Goal: Information Seeking & Learning: Check status

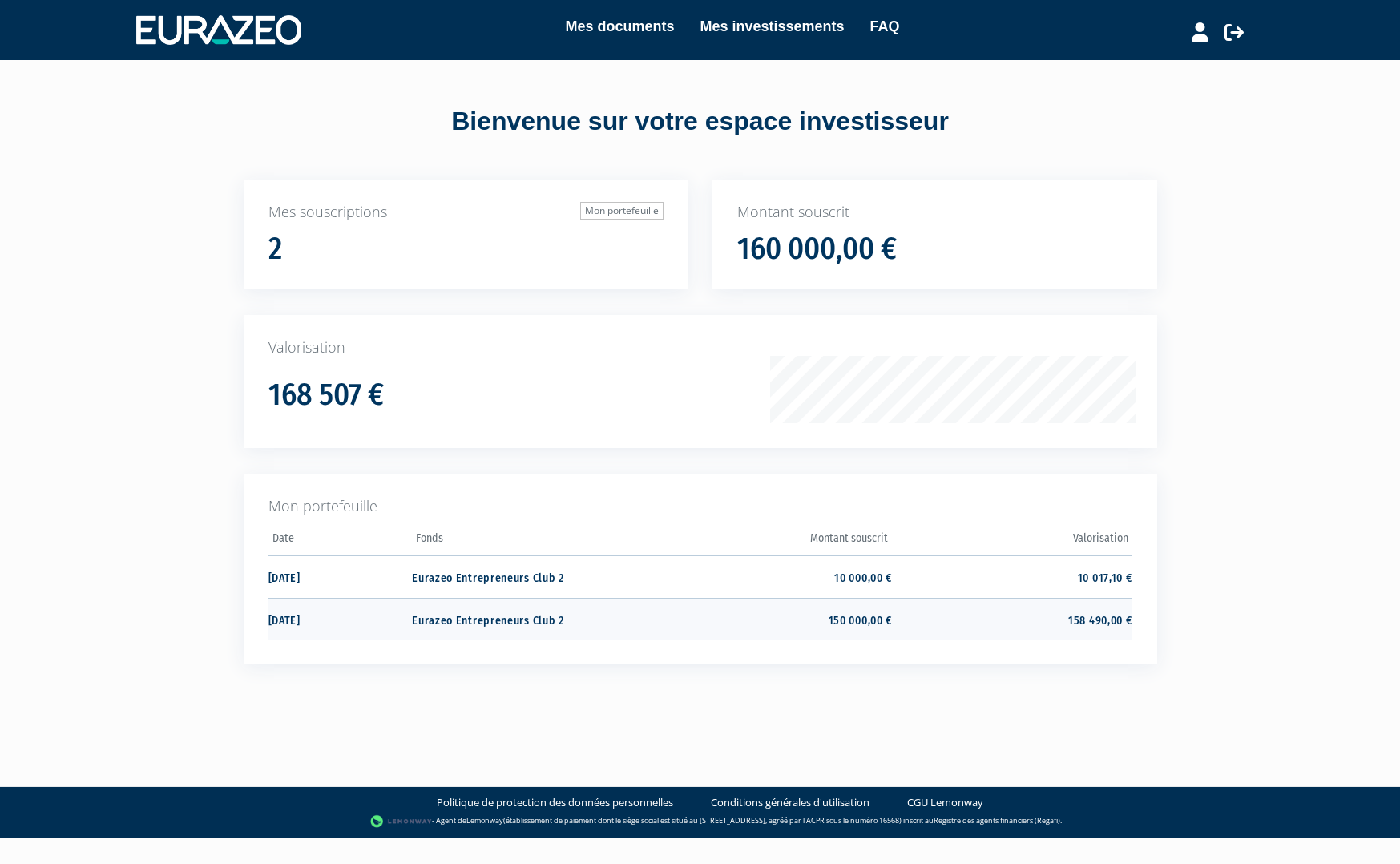
click at [502, 608] on td "Eurazeo Entrepreneurs Club 2" at bounding box center [531, 618] width 239 height 42
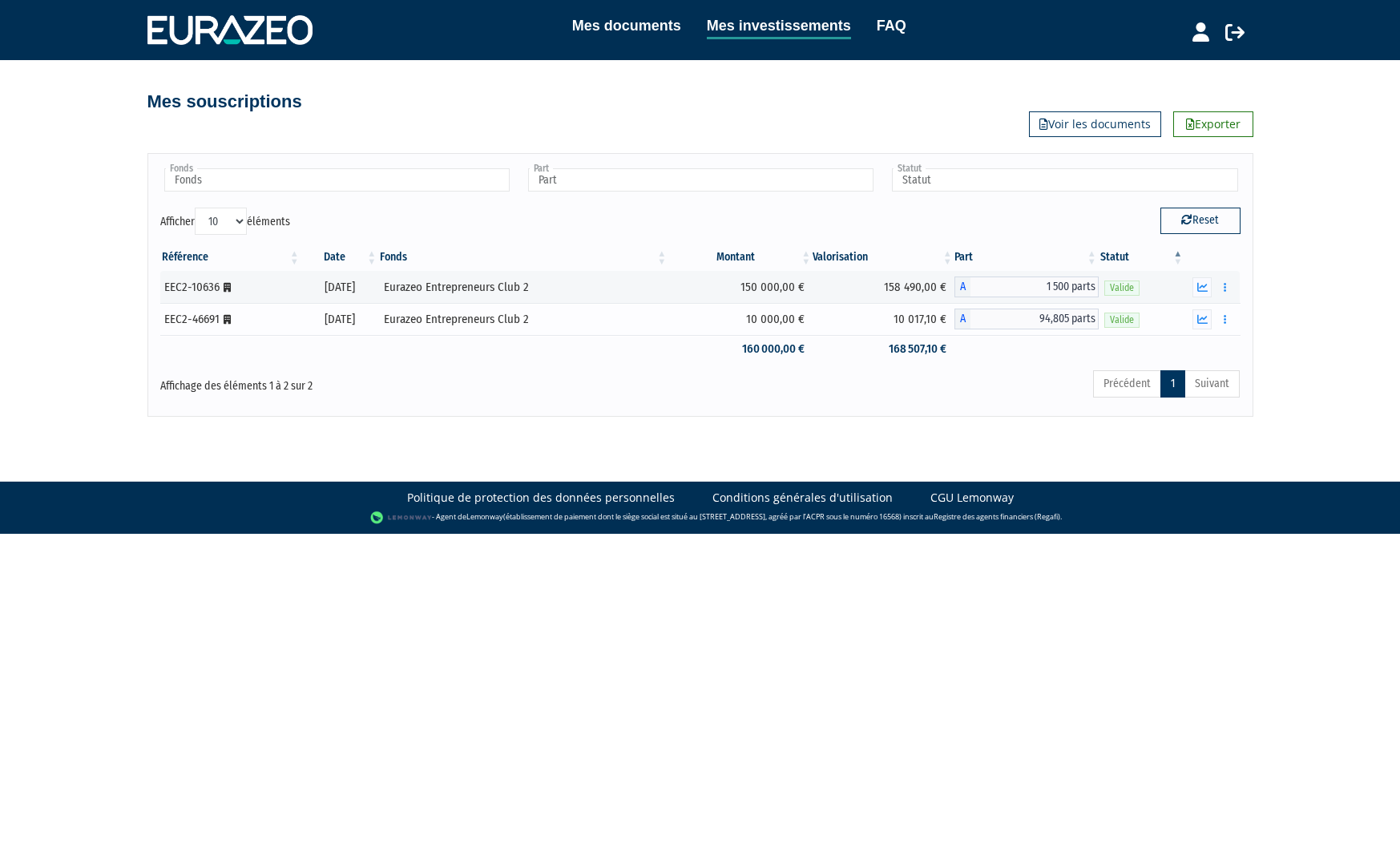
click at [498, 303] on td "Eurazeo Entrepreneurs Club 2" at bounding box center [523, 319] width 290 height 33
click at [506, 287] on div "Eurazeo Entrepreneurs Club 2" at bounding box center [523, 287] width 279 height 17
click at [1228, 283] on button "button" at bounding box center [1224, 287] width 19 height 20
click at [1203, 311] on link "Documents" at bounding box center [1189, 315] width 80 height 26
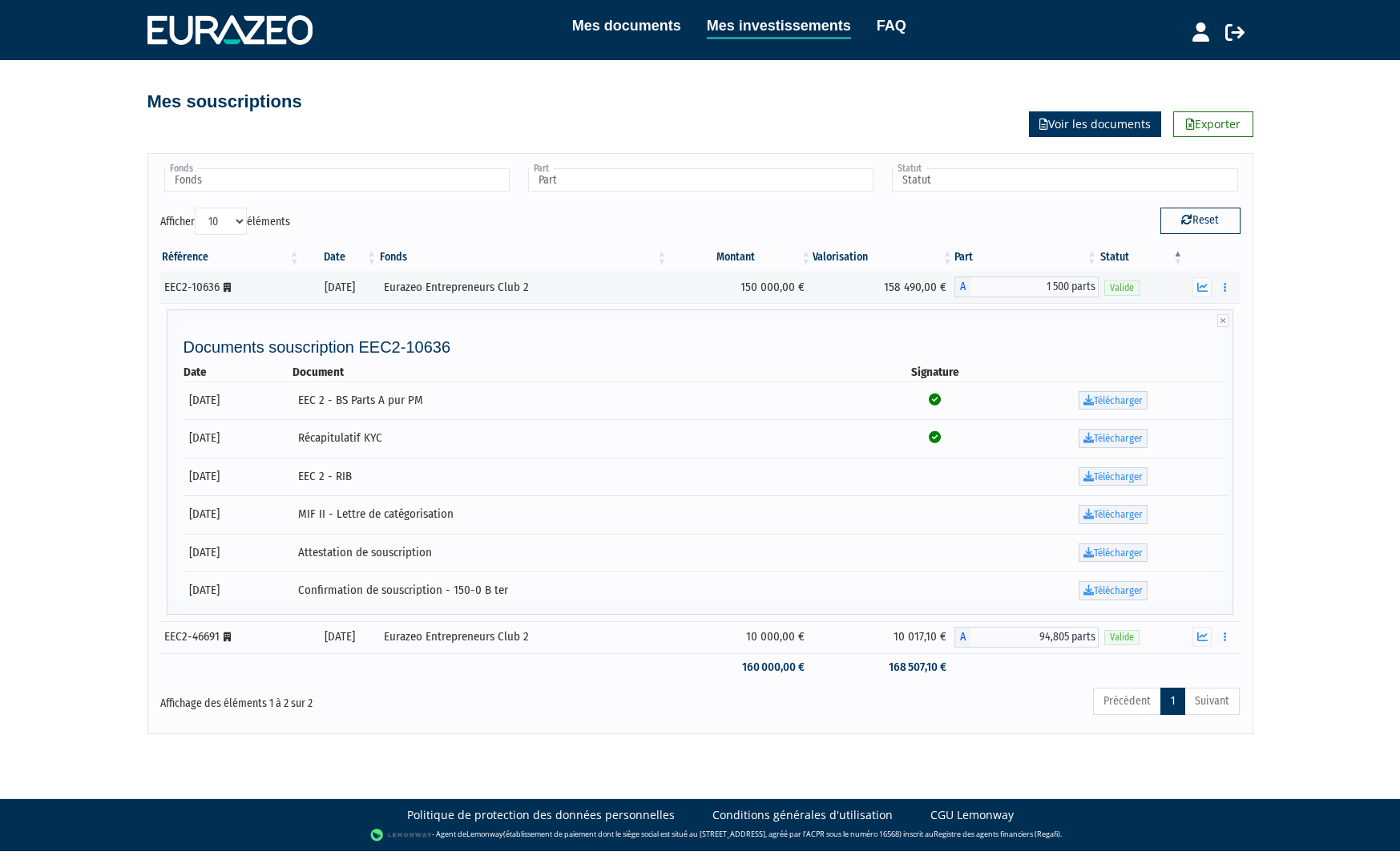
click at [1068, 125] on link "Voir les documents" at bounding box center [1095, 124] width 132 height 25
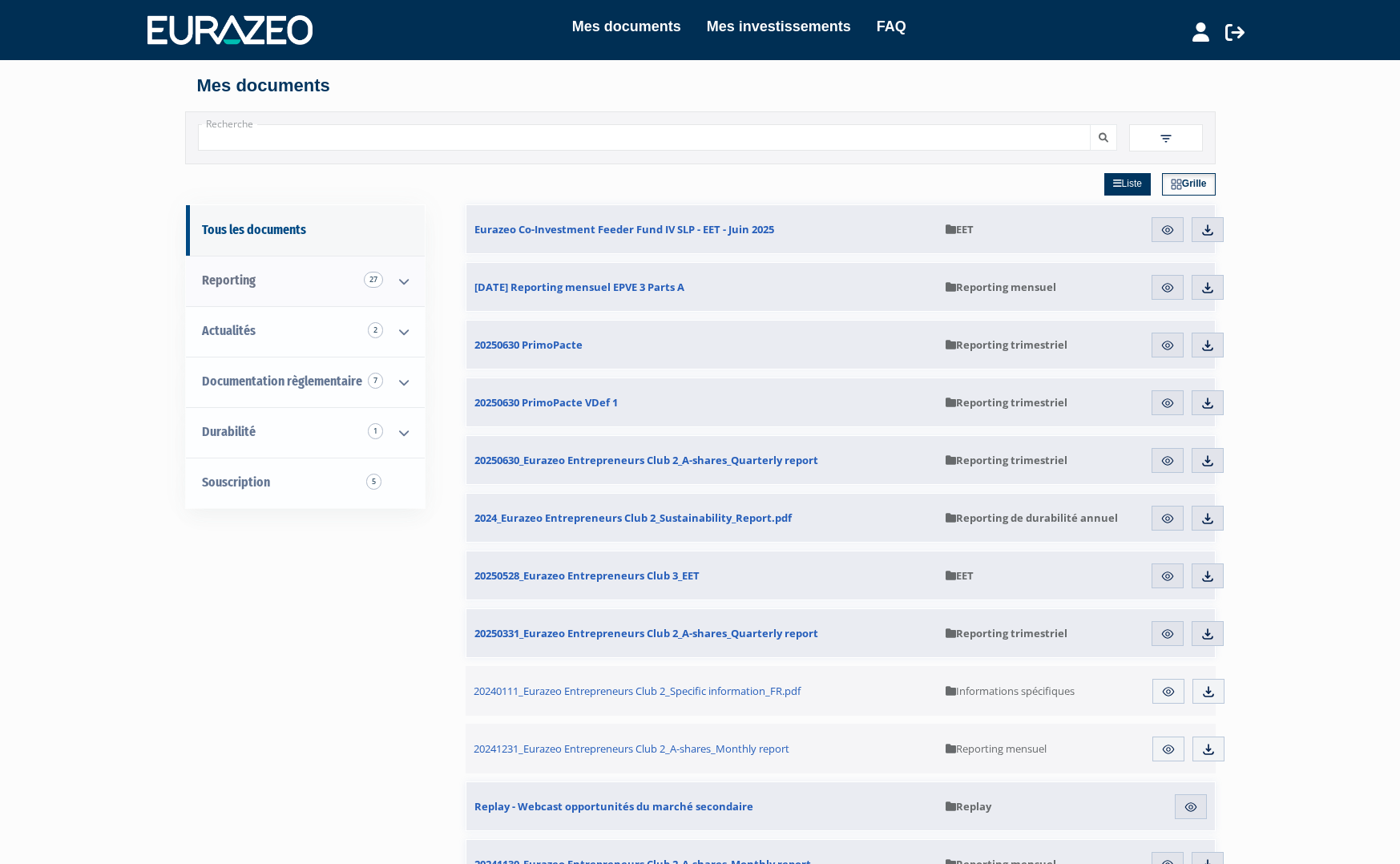
click at [284, 277] on link "Reporting 27" at bounding box center [305, 281] width 238 height 51
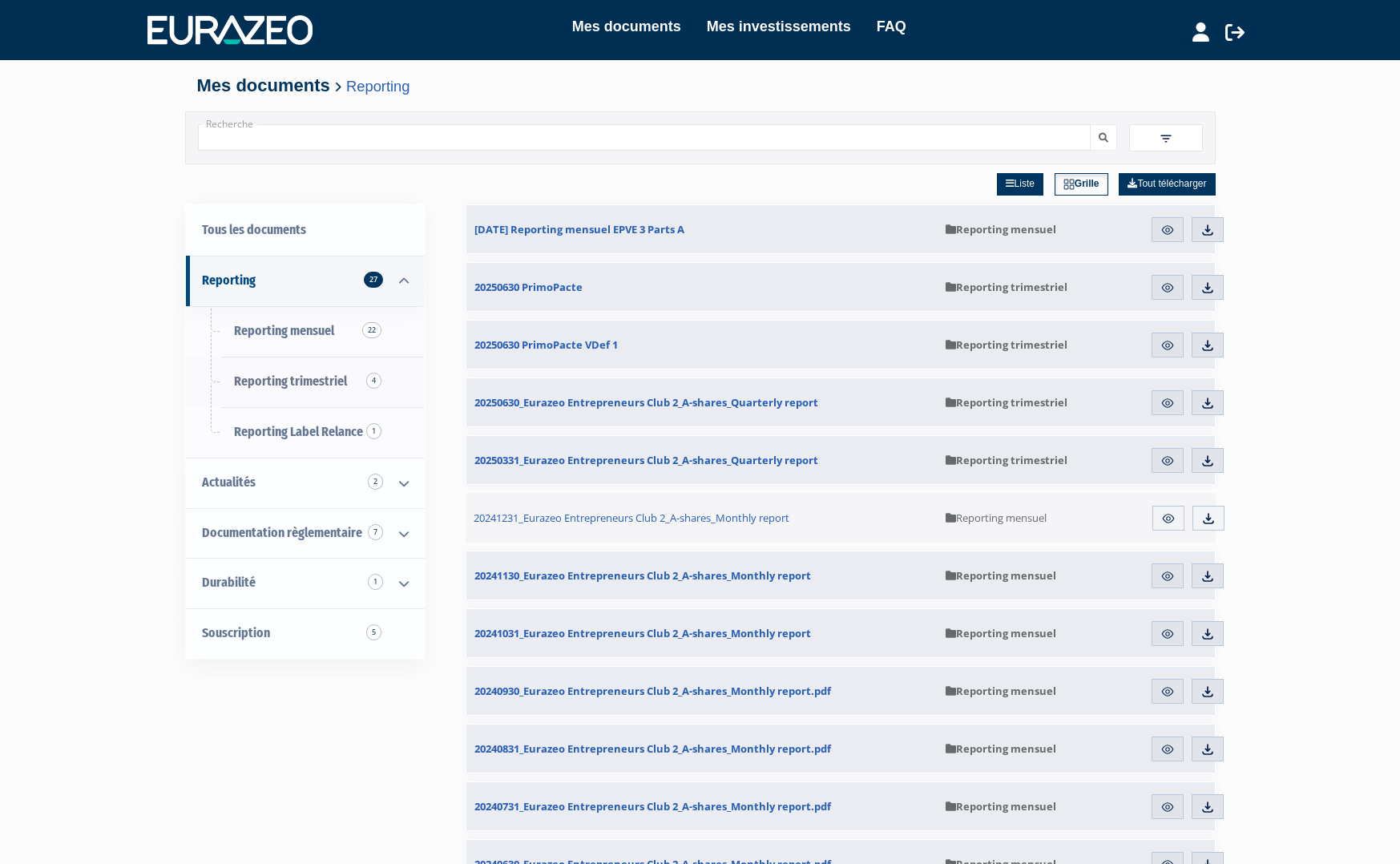
click at [310, 377] on span "Reporting trimestriel 4" at bounding box center [290, 381] width 113 height 15
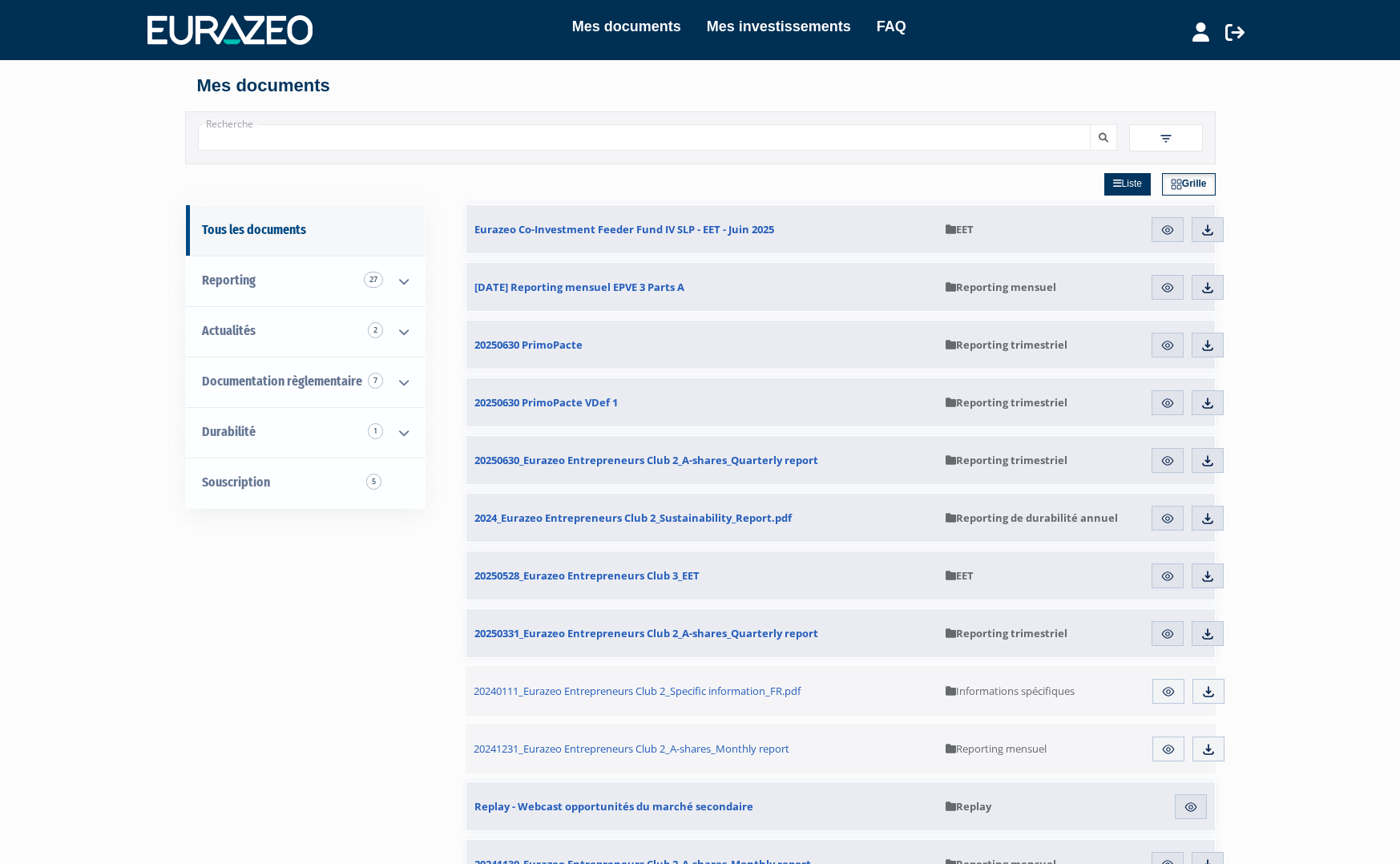
click at [730, 21] on link "Mes investissements" at bounding box center [779, 26] width 144 height 23
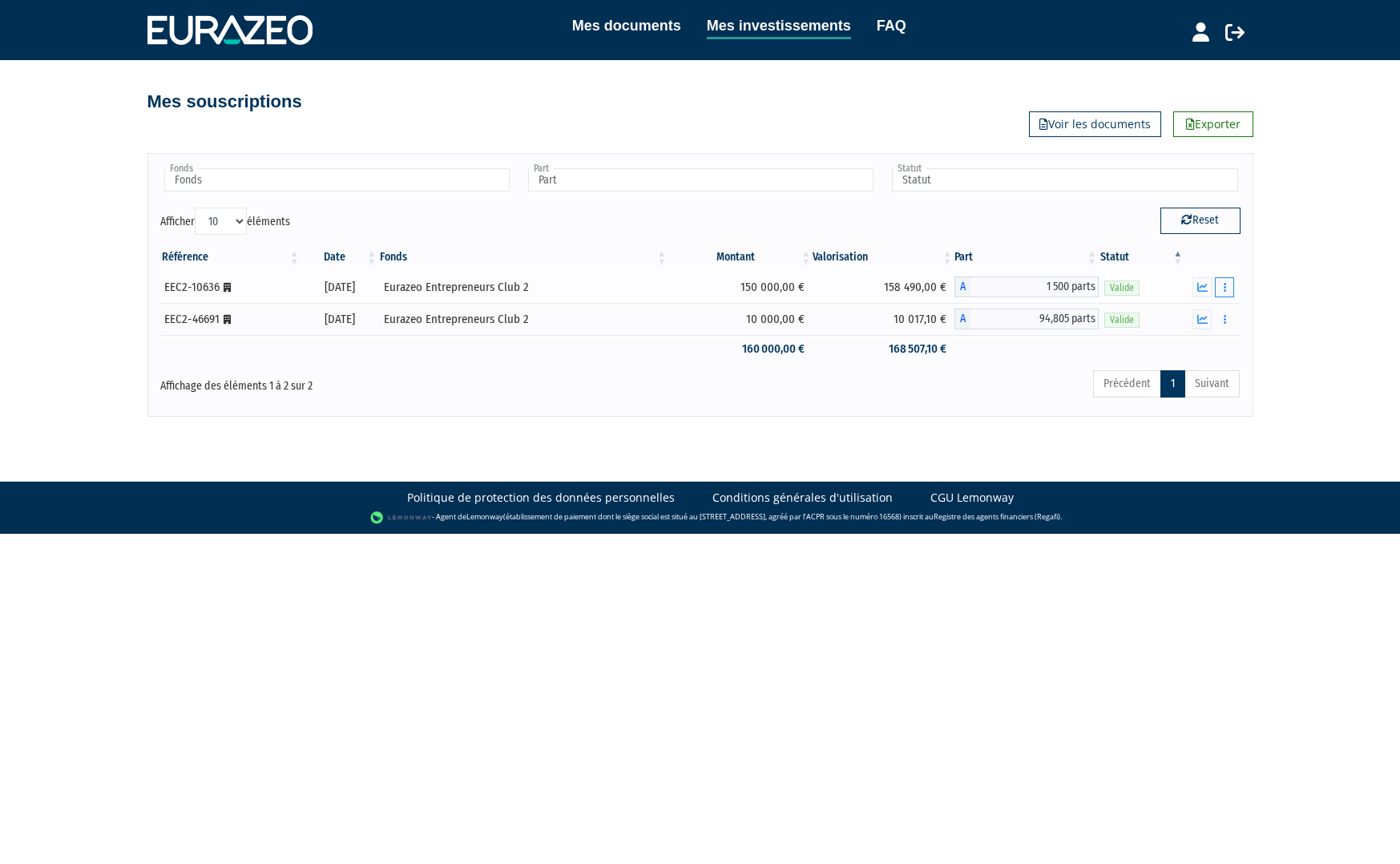
click at [1227, 290] on button "button" at bounding box center [1224, 287] width 19 height 20
click at [1153, 321] on link "Documents" at bounding box center [1189, 315] width 80 height 26
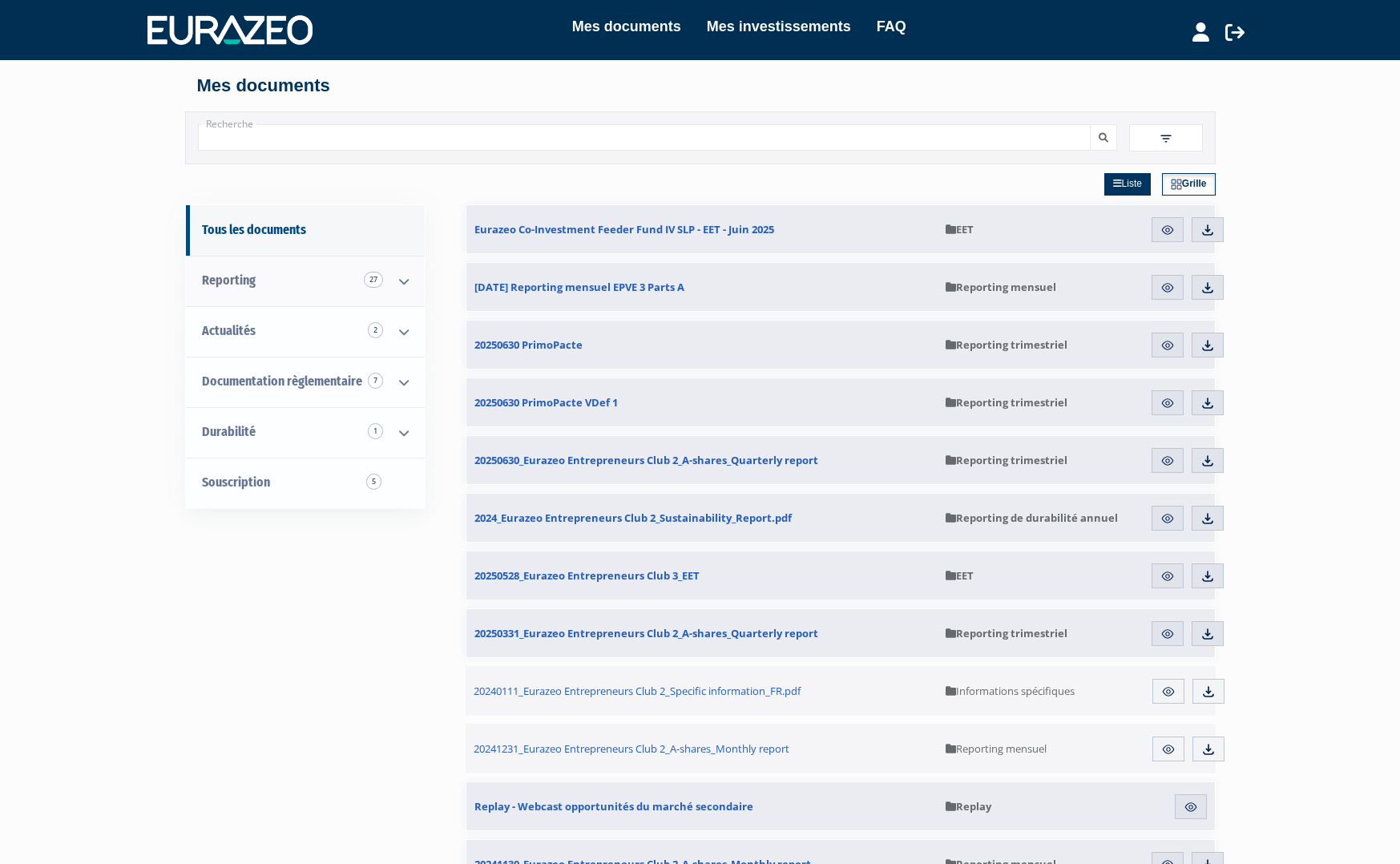
click at [249, 281] on span "Reporting 27" at bounding box center [228, 280] width 53 height 15
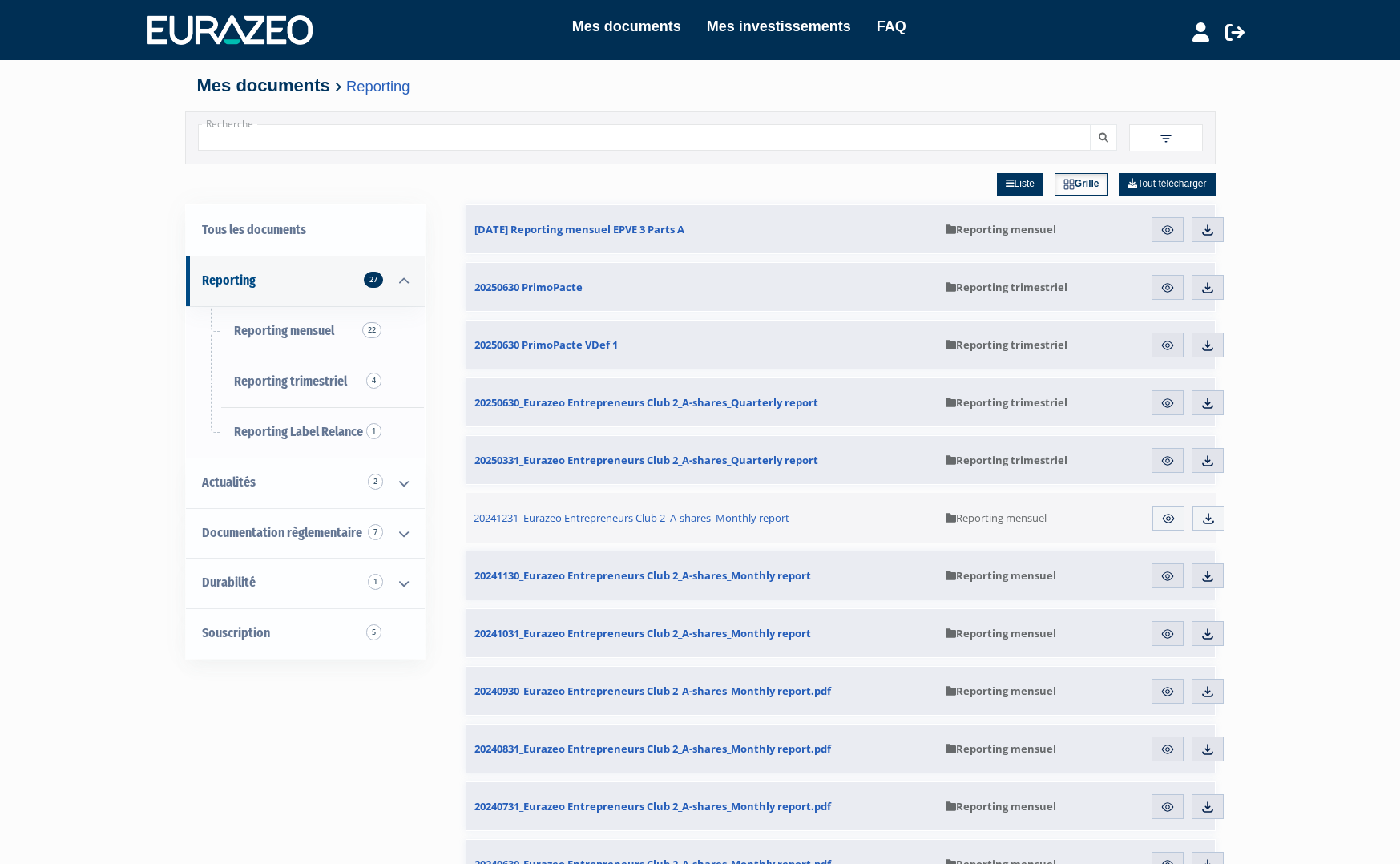
click at [1155, 399] on link "Aperçu" at bounding box center [1167, 403] width 32 height 25
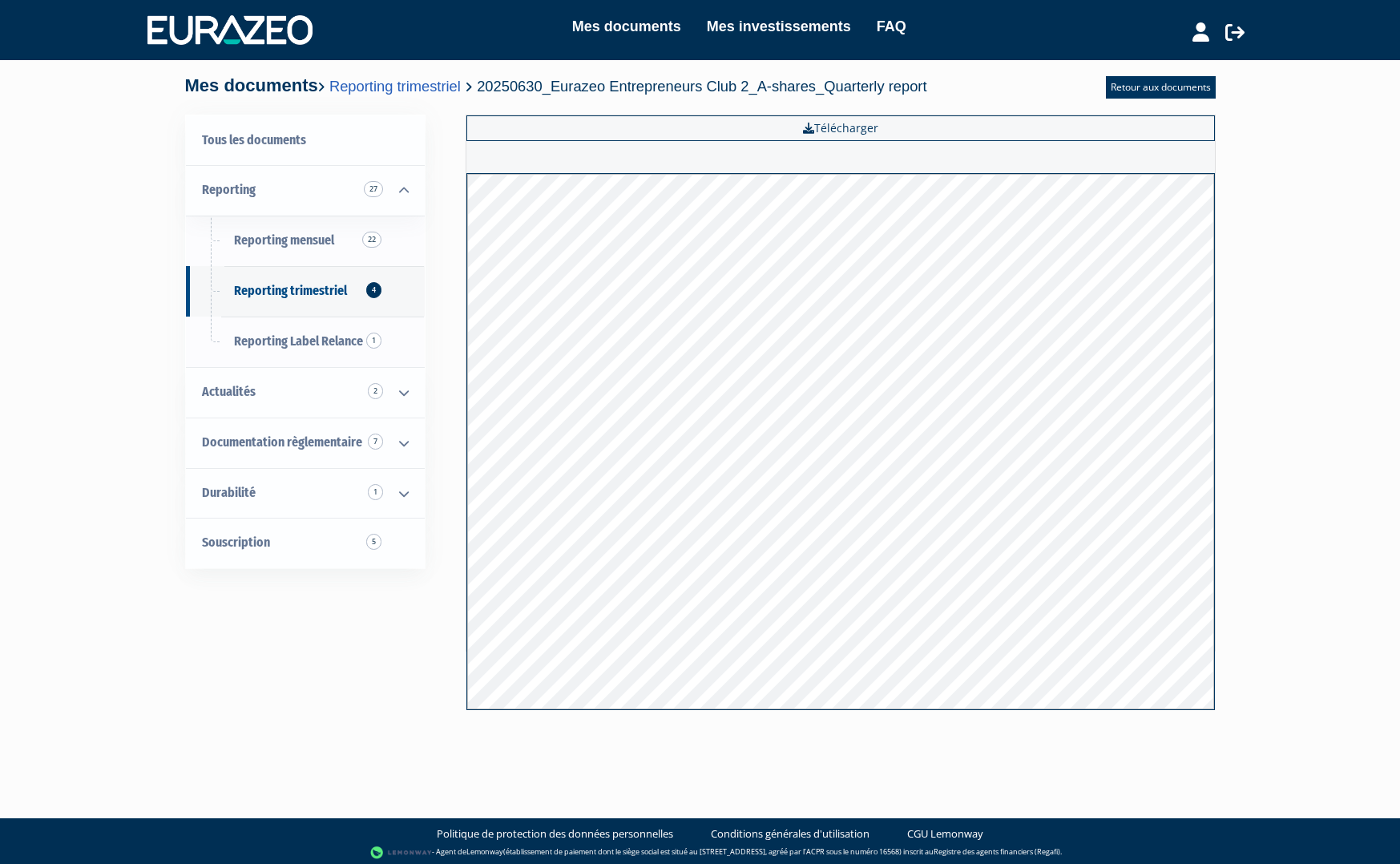
click at [799, 28] on link "Mes investissements" at bounding box center [779, 26] width 144 height 23
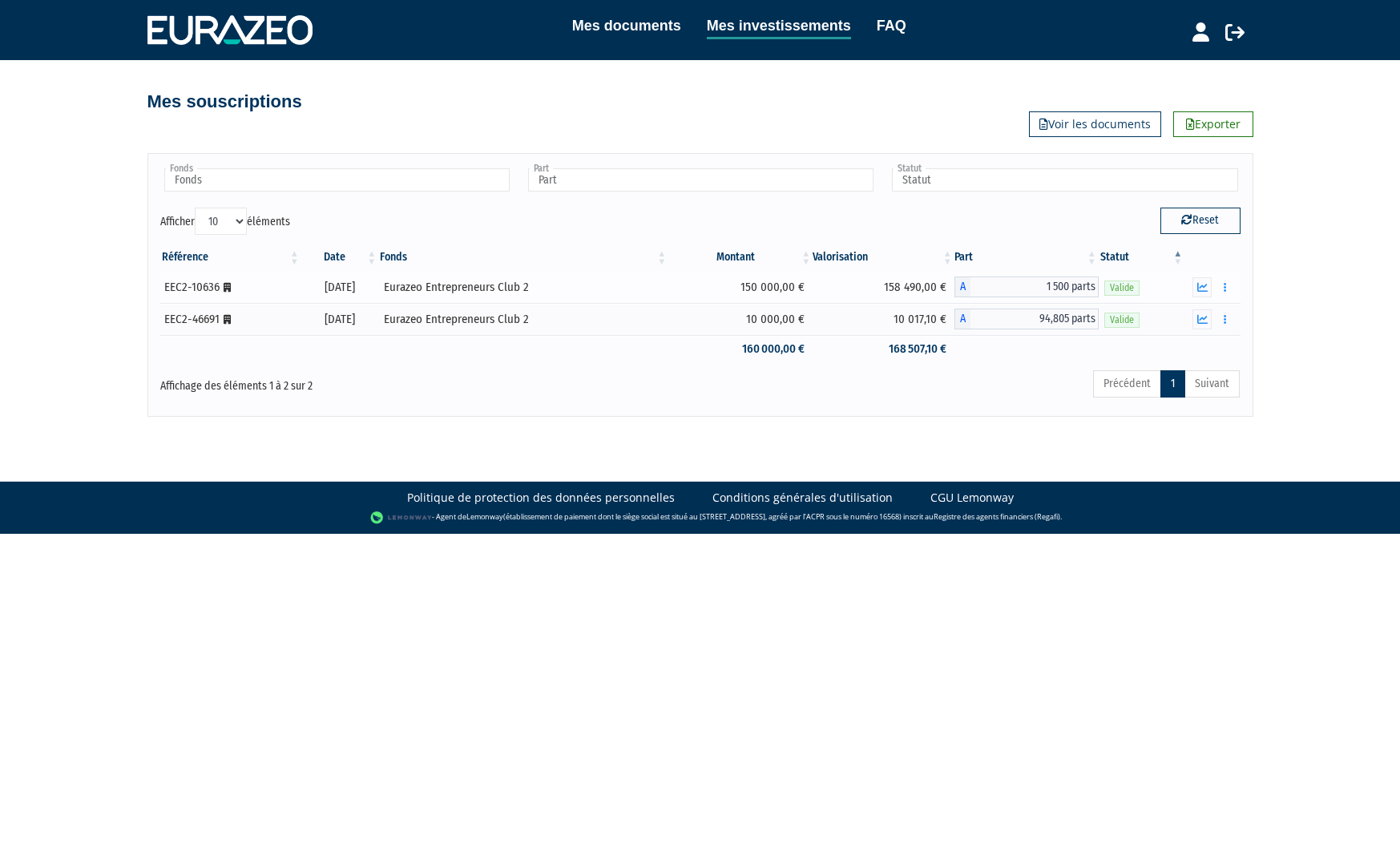
drag, startPoint x: 765, startPoint y: 288, endPoint x: 837, endPoint y: 284, distance: 72.1
click at [837, 284] on tr "EEC2-10636 [Français] Personne morale [DATE] Eurazeo Entrepreneurs Club 2 150 0…" at bounding box center [700, 287] width 1080 height 33
click at [837, 284] on td "158 490,00 €" at bounding box center [883, 287] width 141 height 33
drag, startPoint x: 472, startPoint y: 283, endPoint x: 571, endPoint y: 281, distance: 99.0
click at [587, 281] on div "Eurazeo Entrepreneurs Club 2" at bounding box center [523, 287] width 279 height 17
